Goal: Navigation & Orientation: Find specific page/section

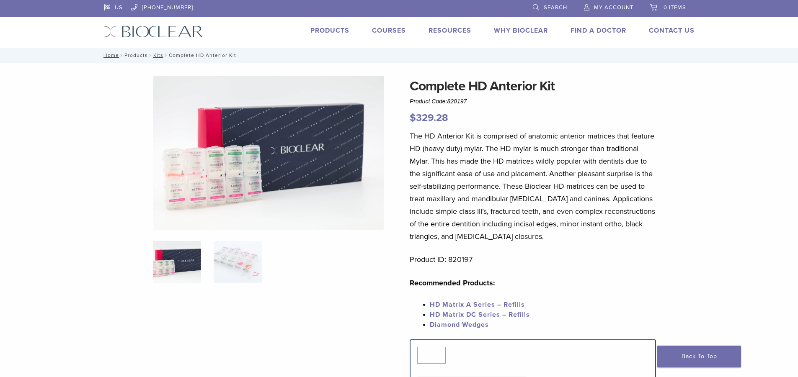
click at [140, 55] on link "Products" at bounding box center [135, 55] width 23 height 6
